Goal: Check status: Check status

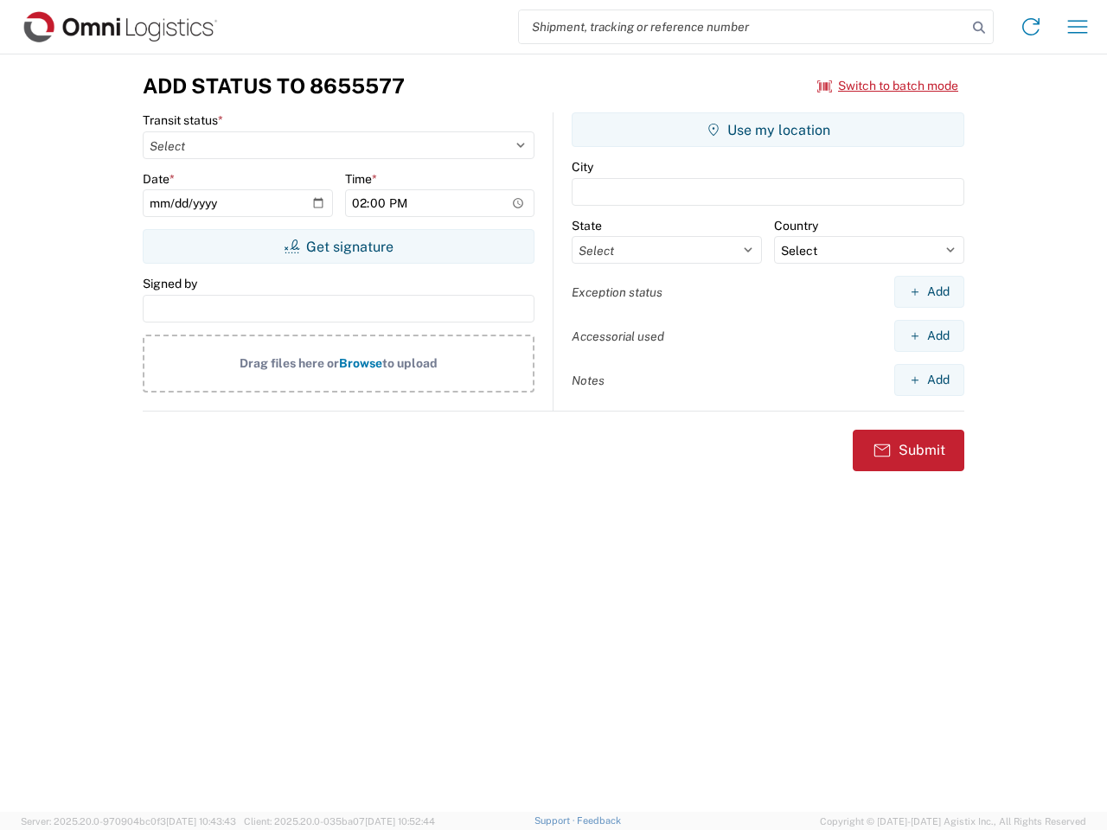
click at [743, 27] on input "search" at bounding box center [743, 26] width 448 height 33
click at [979, 28] on icon at bounding box center [979, 28] width 24 height 24
click at [1031, 27] on icon at bounding box center [1031, 27] width 28 height 28
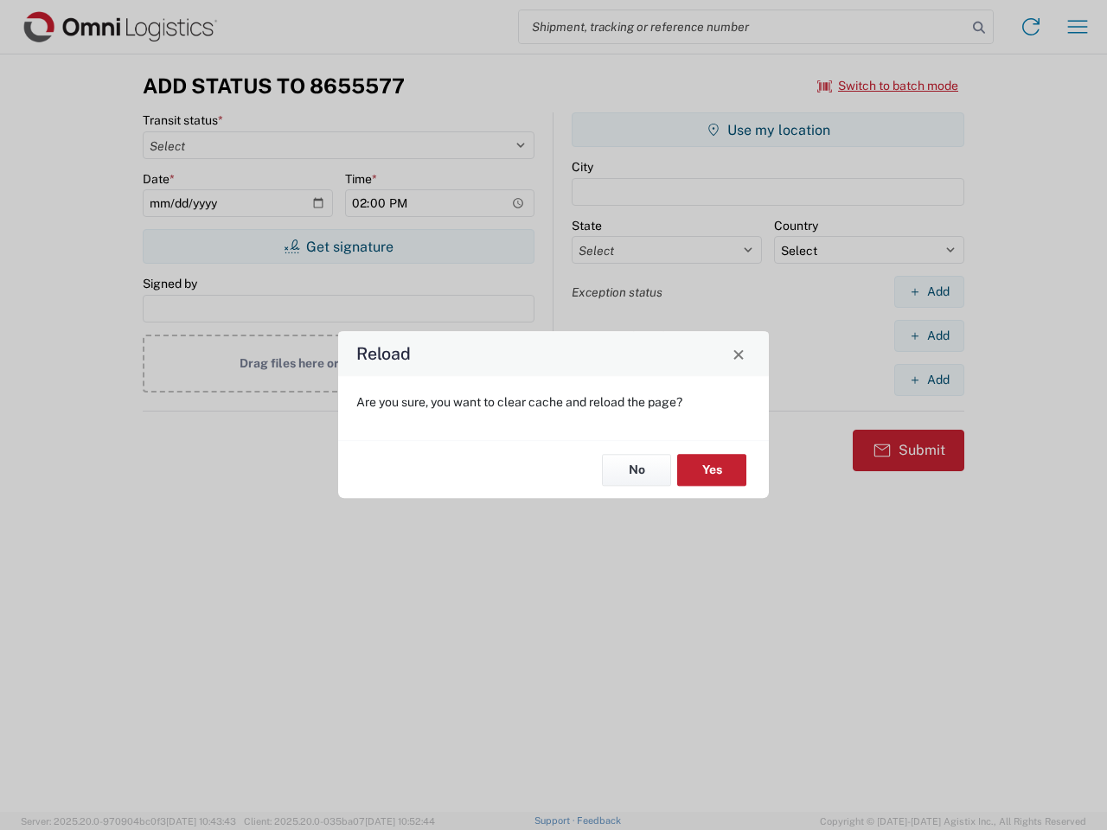
click at [1077, 27] on div "Reload Are you sure, you want to clear cache and reload the page? No Yes" at bounding box center [553, 415] width 1107 height 830
click at [888, 86] on div "Reload Are you sure, you want to clear cache and reload the page? No Yes" at bounding box center [553, 415] width 1107 height 830
click at [338, 246] on div "Reload Are you sure, you want to clear cache and reload the page? No Yes" at bounding box center [553, 415] width 1107 height 830
click at [768, 130] on div "Reload Are you sure, you want to clear cache and reload the page? No Yes" at bounding box center [553, 415] width 1107 height 830
click at [929, 291] on div "Reload Are you sure, you want to clear cache and reload the page? No Yes" at bounding box center [553, 415] width 1107 height 830
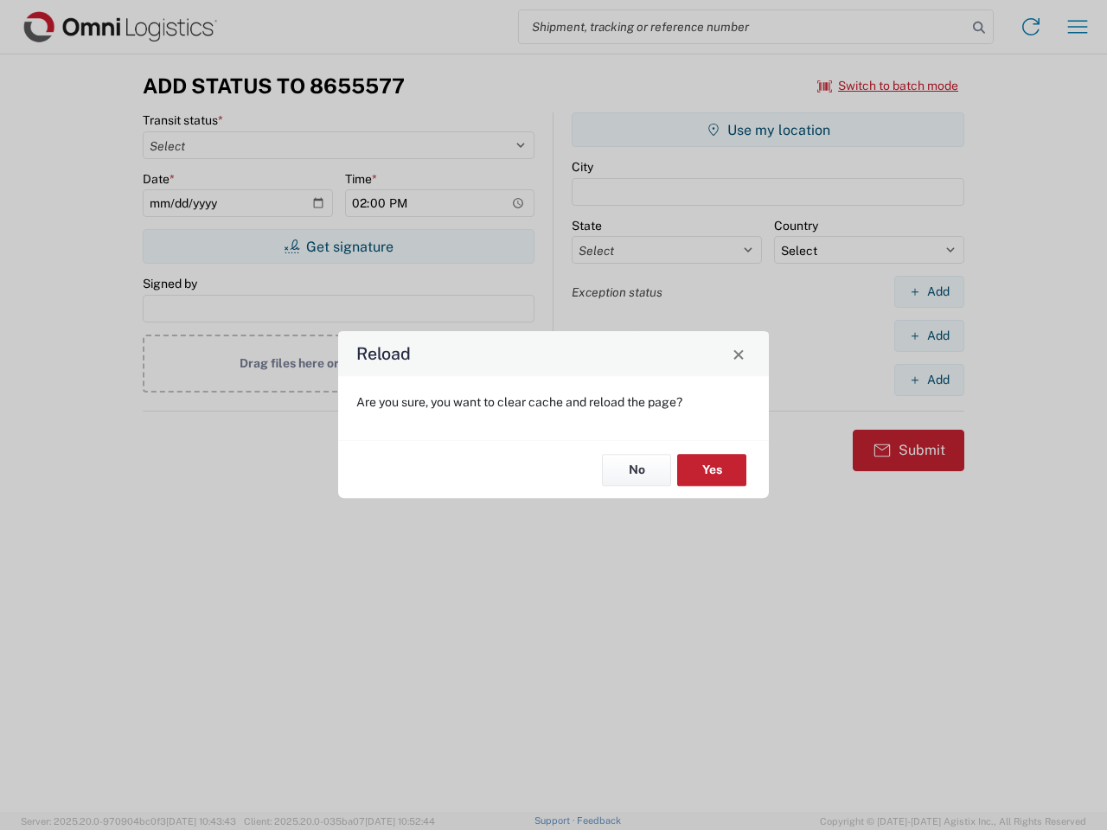
click at [929, 335] on div "Reload Are you sure, you want to clear cache and reload the page? No Yes" at bounding box center [553, 415] width 1107 height 830
click at [929, 380] on div "Reload Are you sure, you want to clear cache and reload the page? No Yes" at bounding box center [553, 415] width 1107 height 830
